Goal: Transaction & Acquisition: Purchase product/service

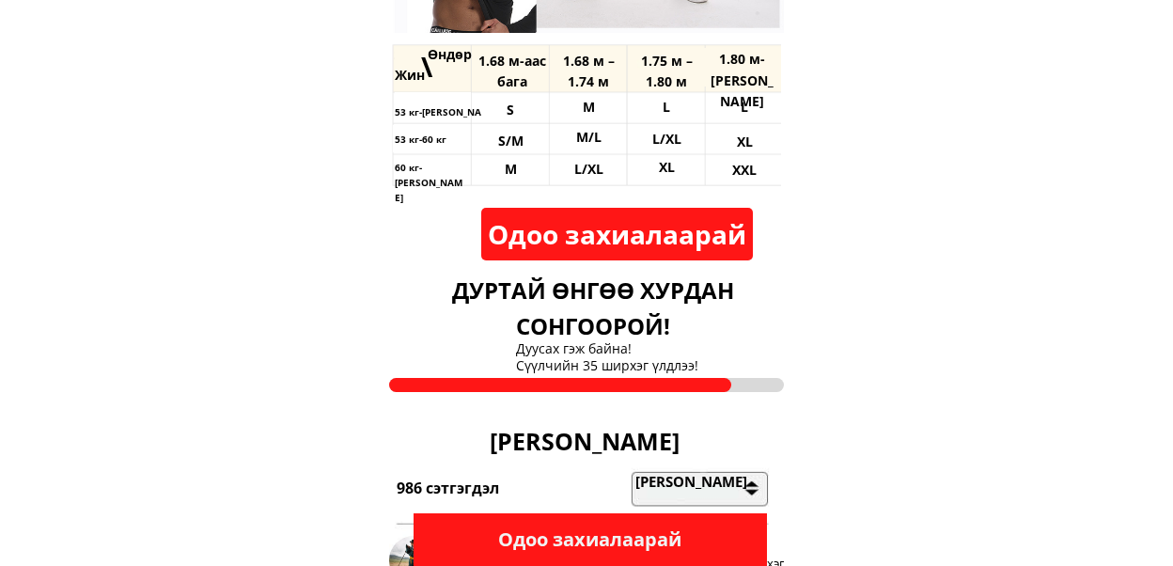
scroll to position [3196, 0]
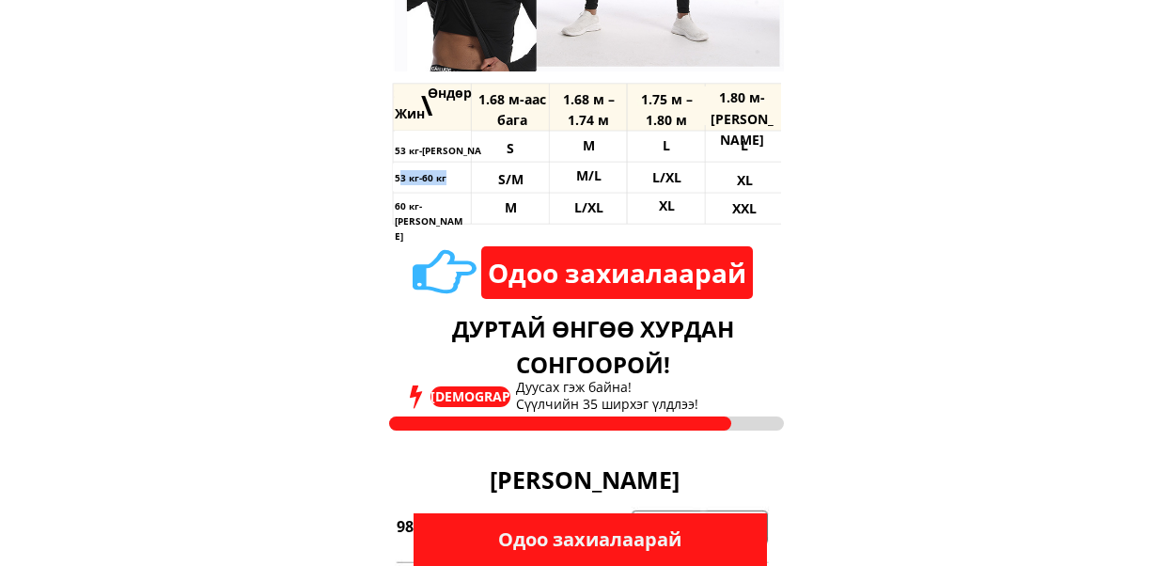
drag, startPoint x: 398, startPoint y: 178, endPoint x: 461, endPoint y: 180, distance: 63.0
click at [461, 180] on h3 "53 кг-60 кг" at bounding box center [430, 177] width 71 height 15
click at [397, 202] on h3 "60 кг-[PERSON_NAME]" at bounding box center [430, 220] width 71 height 45
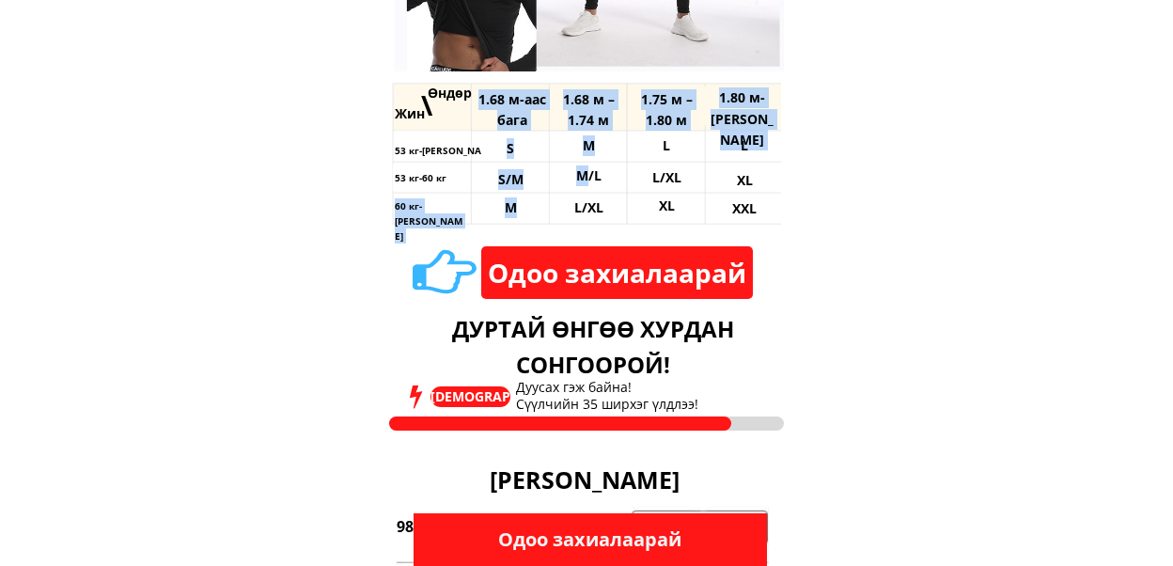
drag, startPoint x: 397, startPoint y: 202, endPoint x: 431, endPoint y: 200, distance: 34.8
click at [506, 211] on div "Жин \ Өндөр 53 кг-аас бага 53 кг-60 кг 60 кг-аас дээш 1.68 м-аас бага 1.68 м – …" at bounding box center [586, 150] width 395 height 159
click at [431, 200] on h3 "60 кг-[PERSON_NAME]" at bounding box center [430, 220] width 71 height 45
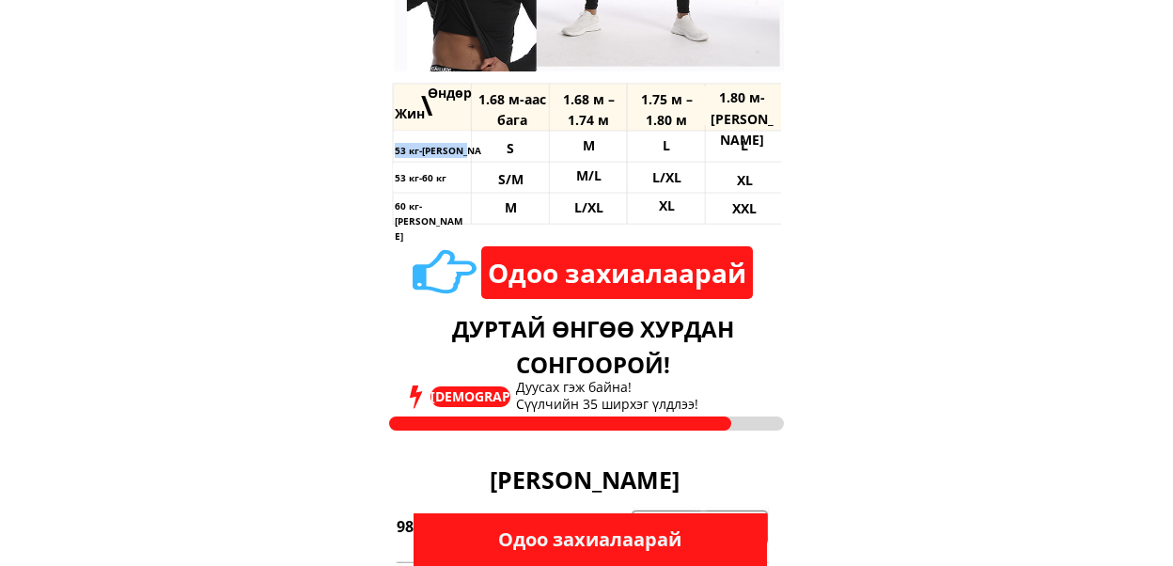
drag, startPoint x: 395, startPoint y: 149, endPoint x: 470, endPoint y: 151, distance: 75.2
click at [470, 151] on h3 "53 кг-[PERSON_NAME]" at bounding box center [448, 150] width 106 height 15
drag, startPoint x: 411, startPoint y: 203, endPoint x: 460, endPoint y: 218, distance: 51.1
click at [460, 218] on div "Жин \ Өндөр 53 кг-аас бага 53 кг-60 кг 60 кг-аас дээш 1.68 м-аас бага 1.68 м – …" at bounding box center [586, 150] width 395 height 159
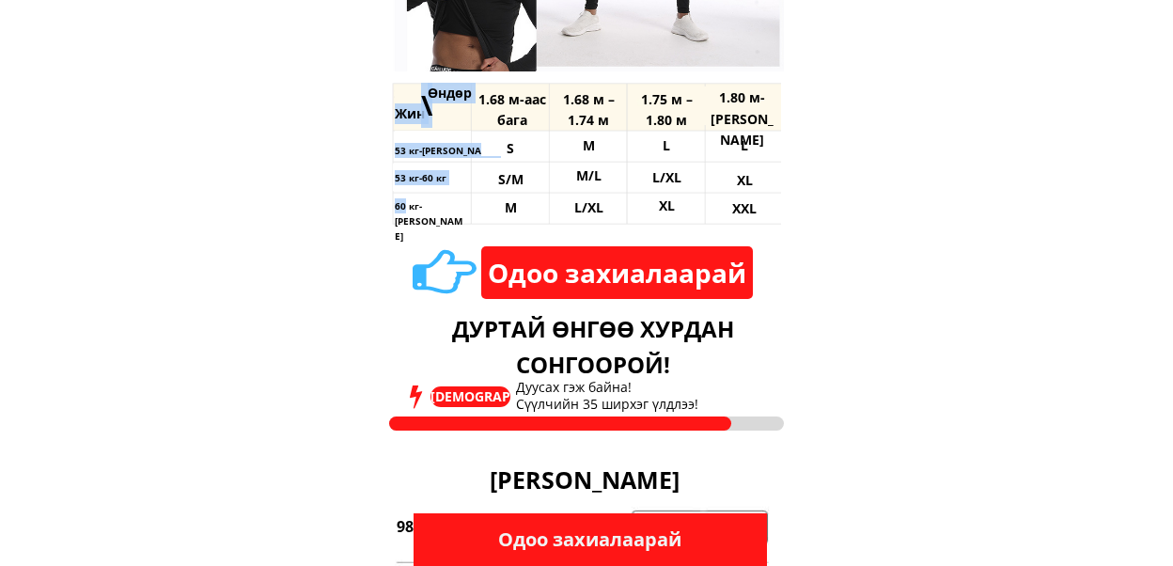
drag, startPoint x: 402, startPoint y: 208, endPoint x: 466, endPoint y: 209, distance: 63.9
click at [466, 209] on div "Жин \ Өндөр 53 кг-аас бага 53 кг-60 кг 60 кг-аас дээш 1.68 м-аас бага 1.68 м – …" at bounding box center [586, 150] width 395 height 159
click at [436, 204] on h3 "60 кг-[PERSON_NAME]" at bounding box center [430, 220] width 71 height 45
drag, startPoint x: 396, startPoint y: 219, endPoint x: 430, endPoint y: 228, distance: 36.0
click at [430, 228] on div at bounding box center [585, 150] width 392 height 159
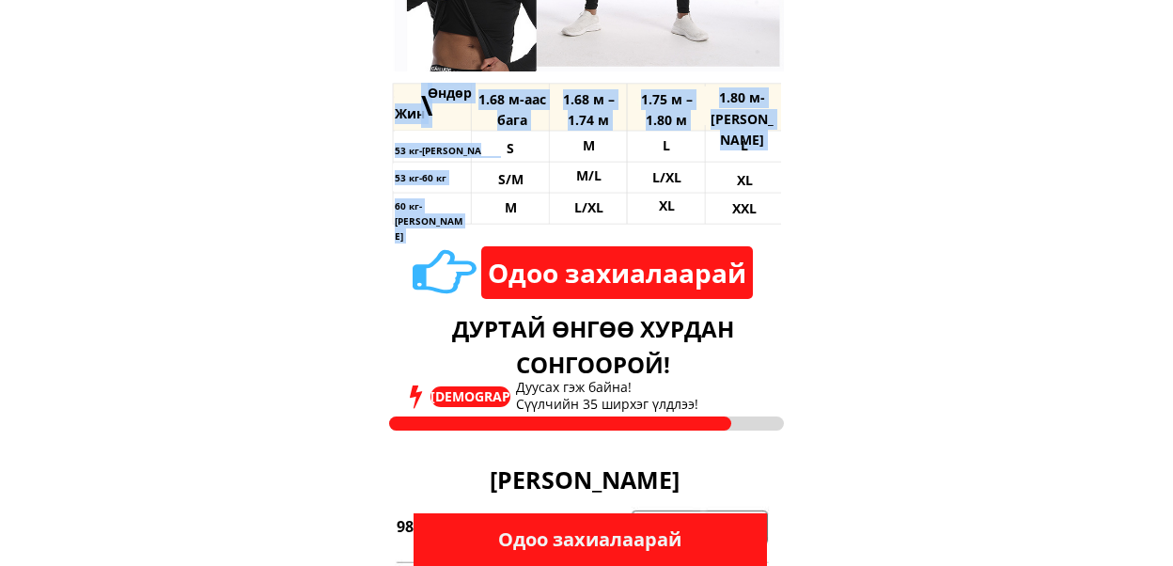
drag, startPoint x: 392, startPoint y: 151, endPoint x: 490, endPoint y: 154, distance: 97.8
click at [490, 154] on div "Жин \ Өндөр 53 кг-аас бага 53 кг-60 кг 60 кг-аас дээш 1.68 м-аас бага 1.68 м – …" at bounding box center [586, 150] width 395 height 159
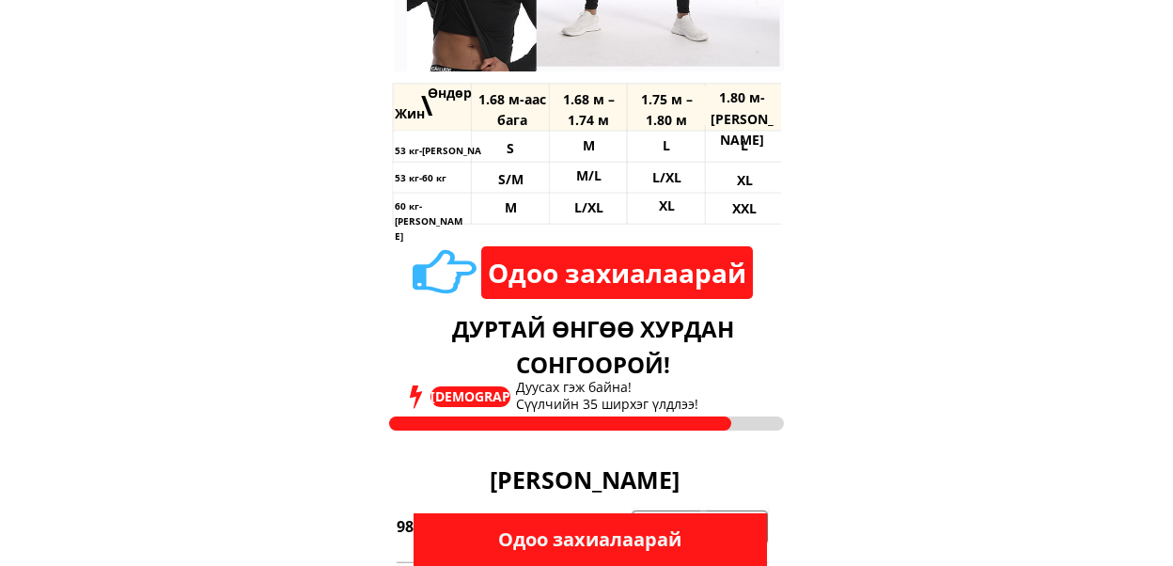
drag, startPoint x: 451, startPoint y: 161, endPoint x: 438, endPoint y: 182, distance: 25.3
click at [451, 163] on div at bounding box center [585, 150] width 392 height 159
drag, startPoint x: 415, startPoint y: 200, endPoint x: 462, endPoint y: 210, distance: 47.9
click at [462, 210] on h3 "60 кг-[PERSON_NAME]" at bounding box center [430, 220] width 71 height 45
click at [402, 208] on h3 "60 кг-[PERSON_NAME]" at bounding box center [430, 220] width 71 height 45
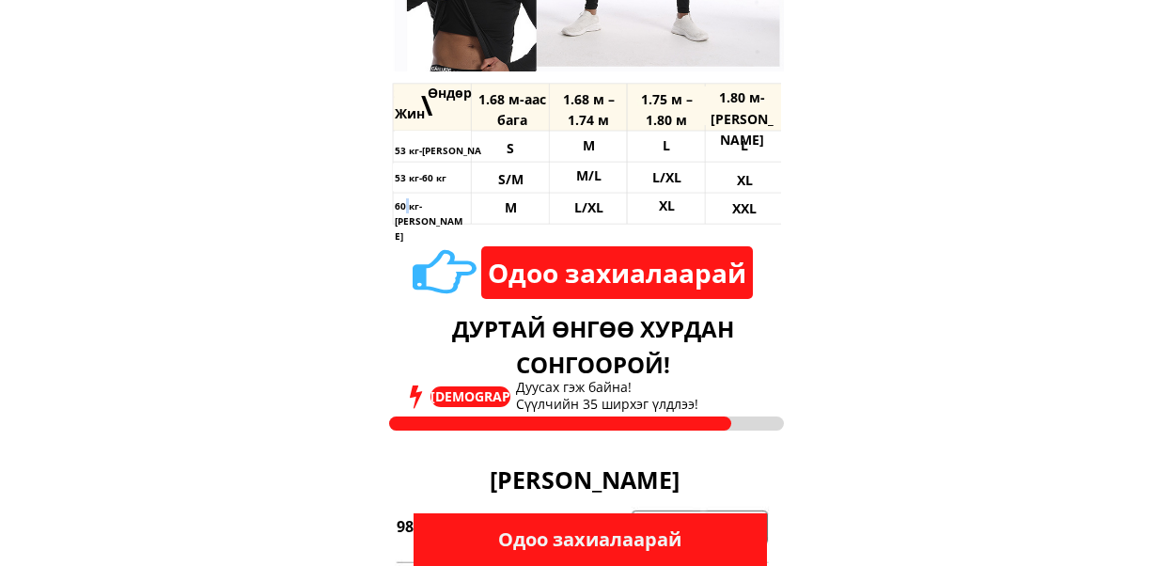
click at [402, 208] on h3 "60 кг-[PERSON_NAME]" at bounding box center [430, 220] width 71 height 45
click at [407, 242] on div "Одоо захиалаарай Дуртай өнгөө хурдан сонгоорой! Дуусах гэж байна! Сүүлчийн 35 ш…" at bounding box center [586, 332] width 395 height 204
click at [404, 208] on h3 "60 кг-[PERSON_NAME]" at bounding box center [430, 220] width 71 height 45
click at [416, 220] on div at bounding box center [585, 150] width 392 height 159
drag, startPoint x: 429, startPoint y: 205, endPoint x: 462, endPoint y: 209, distance: 34.0
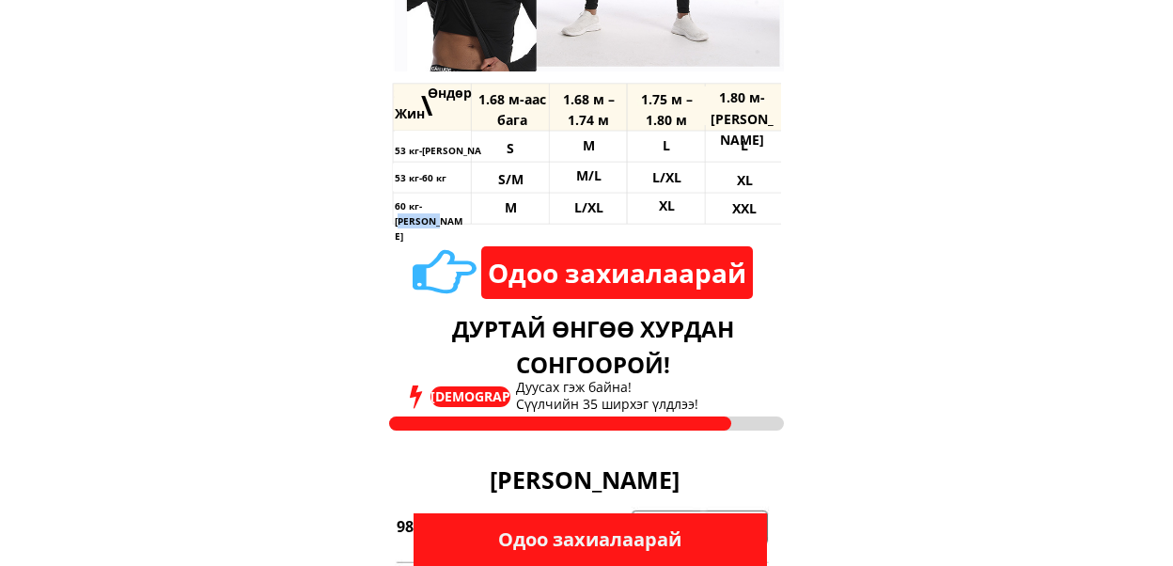
click at [462, 209] on h3 "60 кг-[PERSON_NAME]" at bounding box center [430, 220] width 71 height 45
click at [502, 215] on h3 "M" at bounding box center [510, 207] width 58 height 21
click at [439, 204] on h3 "60 кг-[PERSON_NAME]" at bounding box center [430, 220] width 71 height 45
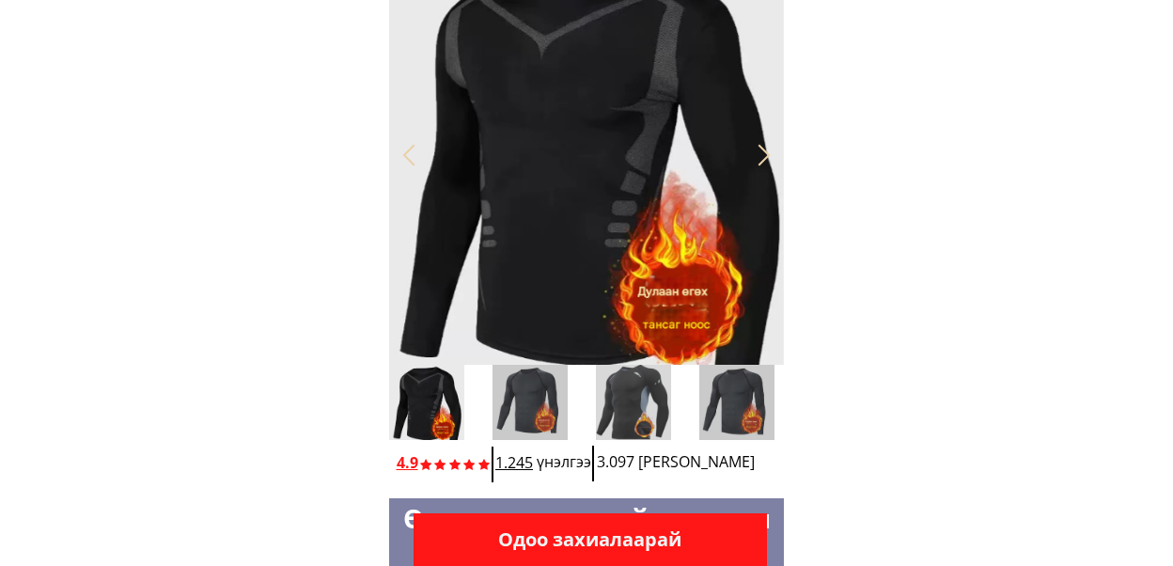
scroll to position [0, 0]
